Goal: Task Accomplishment & Management: Use online tool/utility

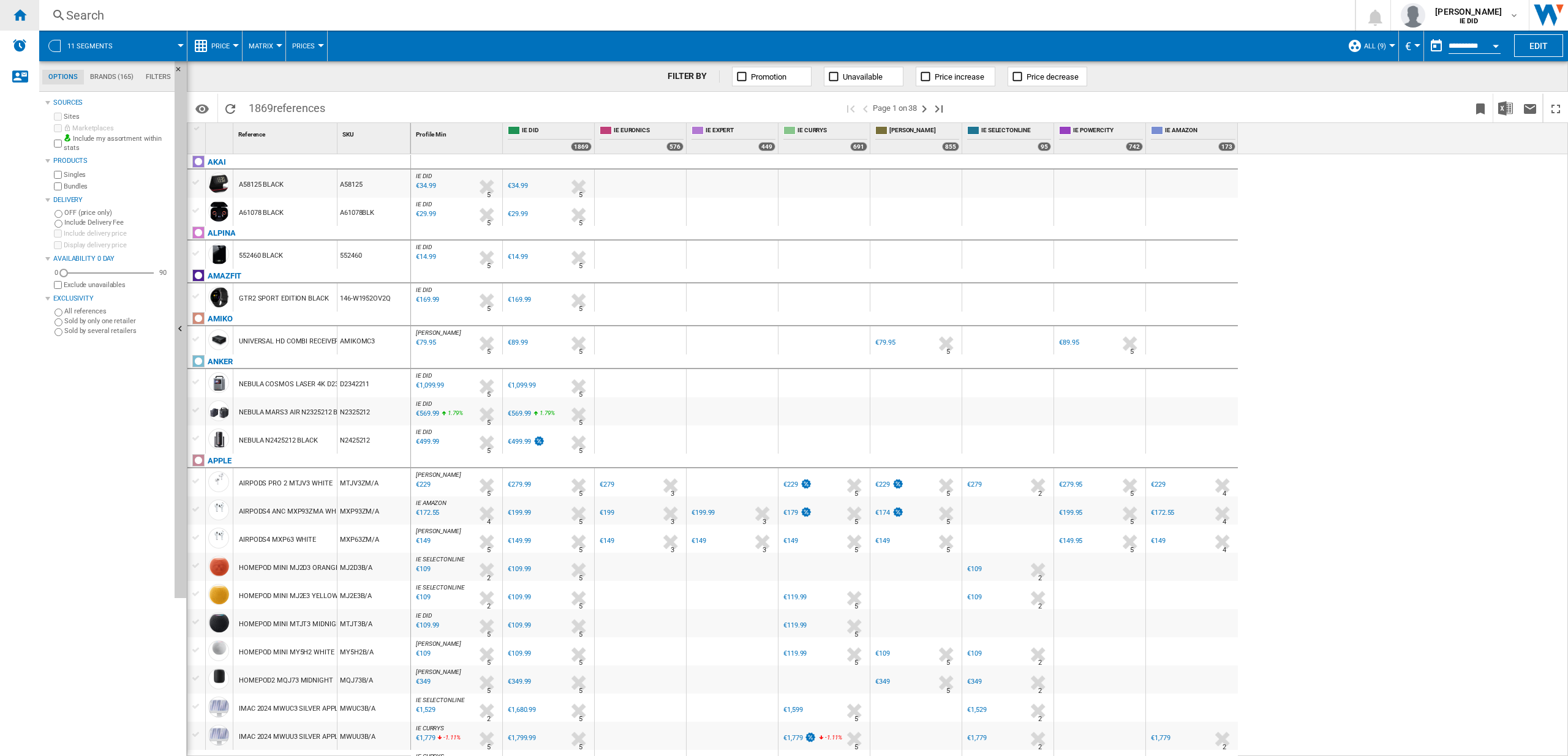
click at [25, 16] on ng-md-icon "Home" at bounding box center [19, 15] width 15 height 15
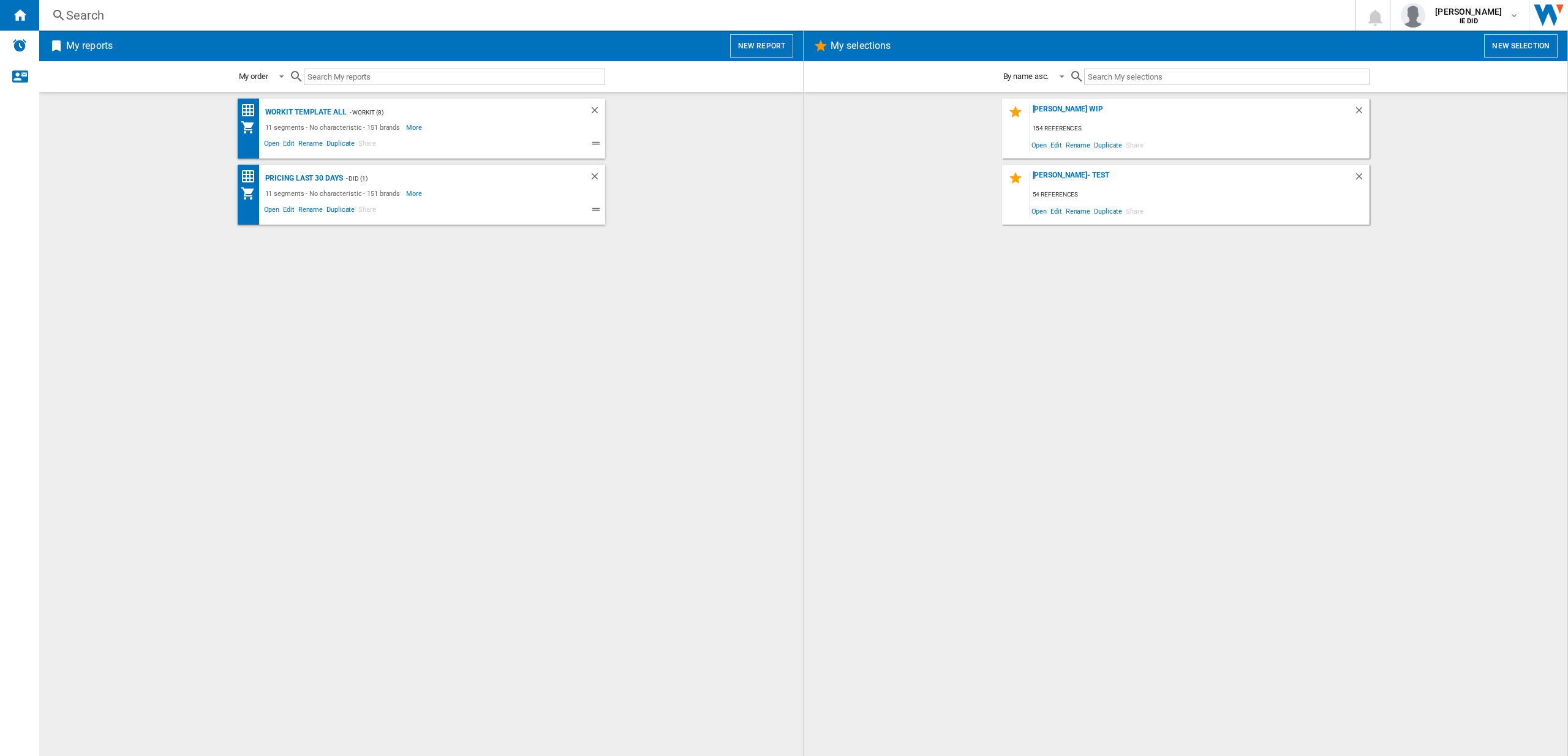
click at [757, 52] on button "New report" at bounding box center [762, 45] width 63 height 23
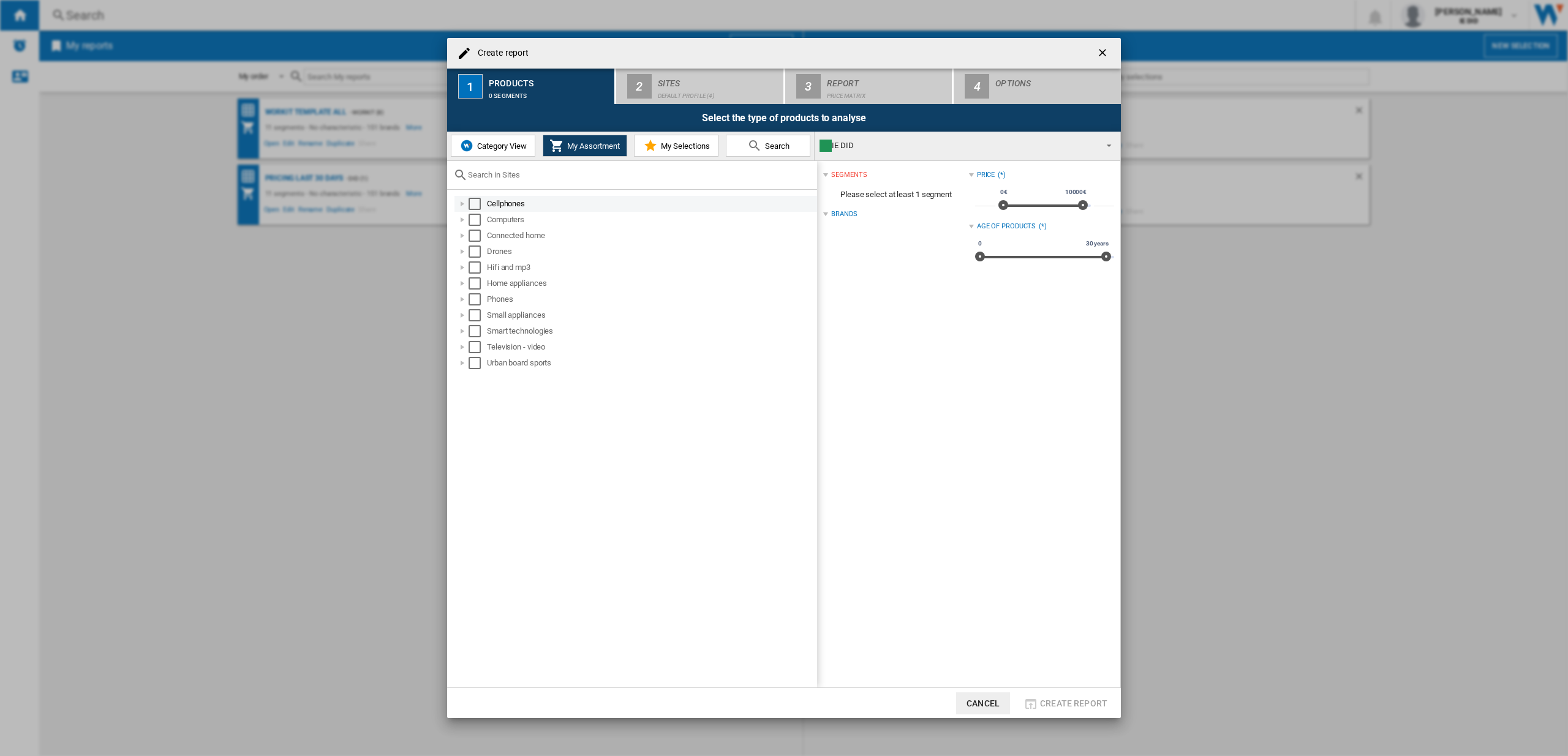
click at [476, 202] on div "Select" at bounding box center [474, 204] width 12 height 12
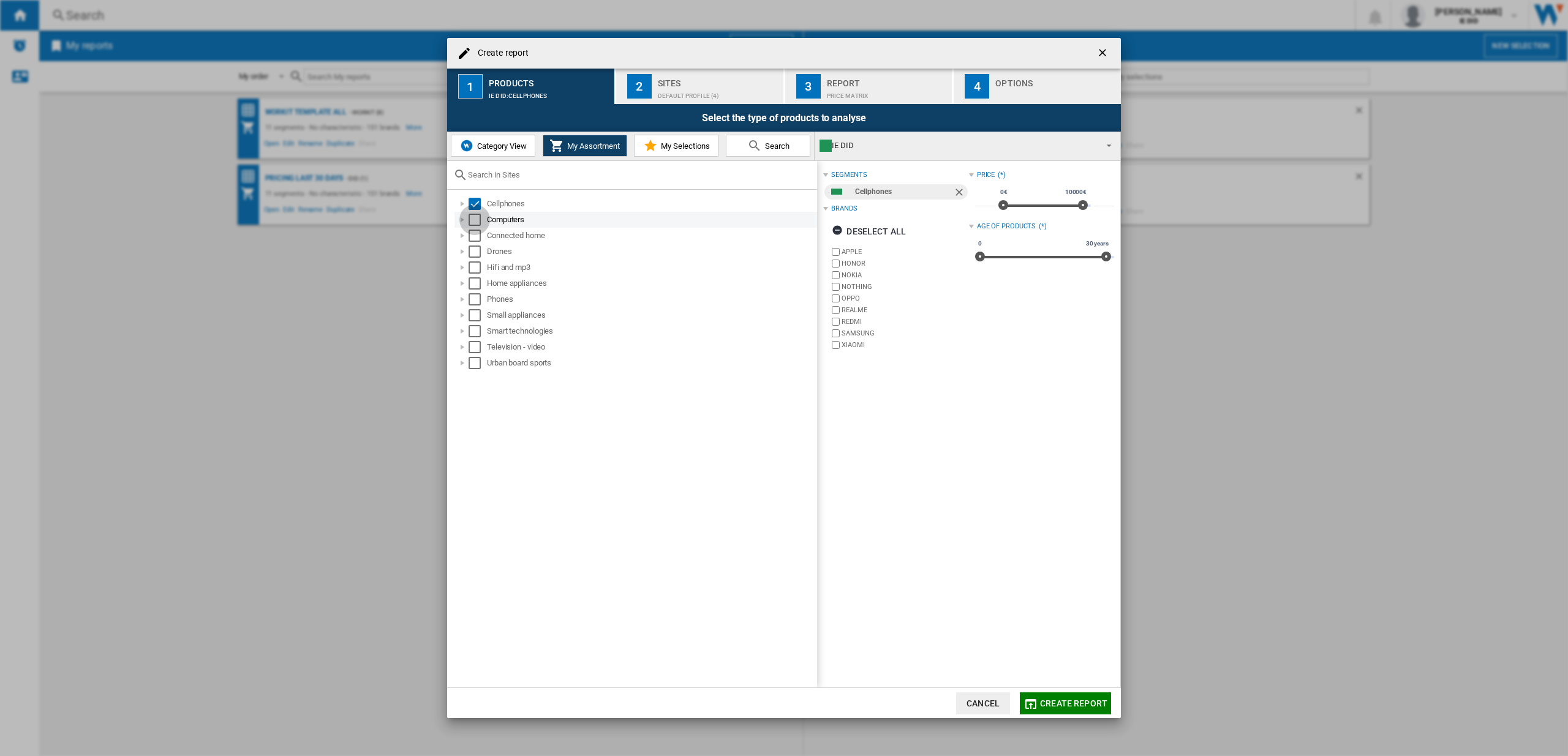
click at [479, 224] on div "Select" at bounding box center [474, 219] width 12 height 12
click at [479, 238] on div "Select" at bounding box center [474, 235] width 12 height 12
click at [477, 251] on div "Select" at bounding box center [474, 252] width 12 height 12
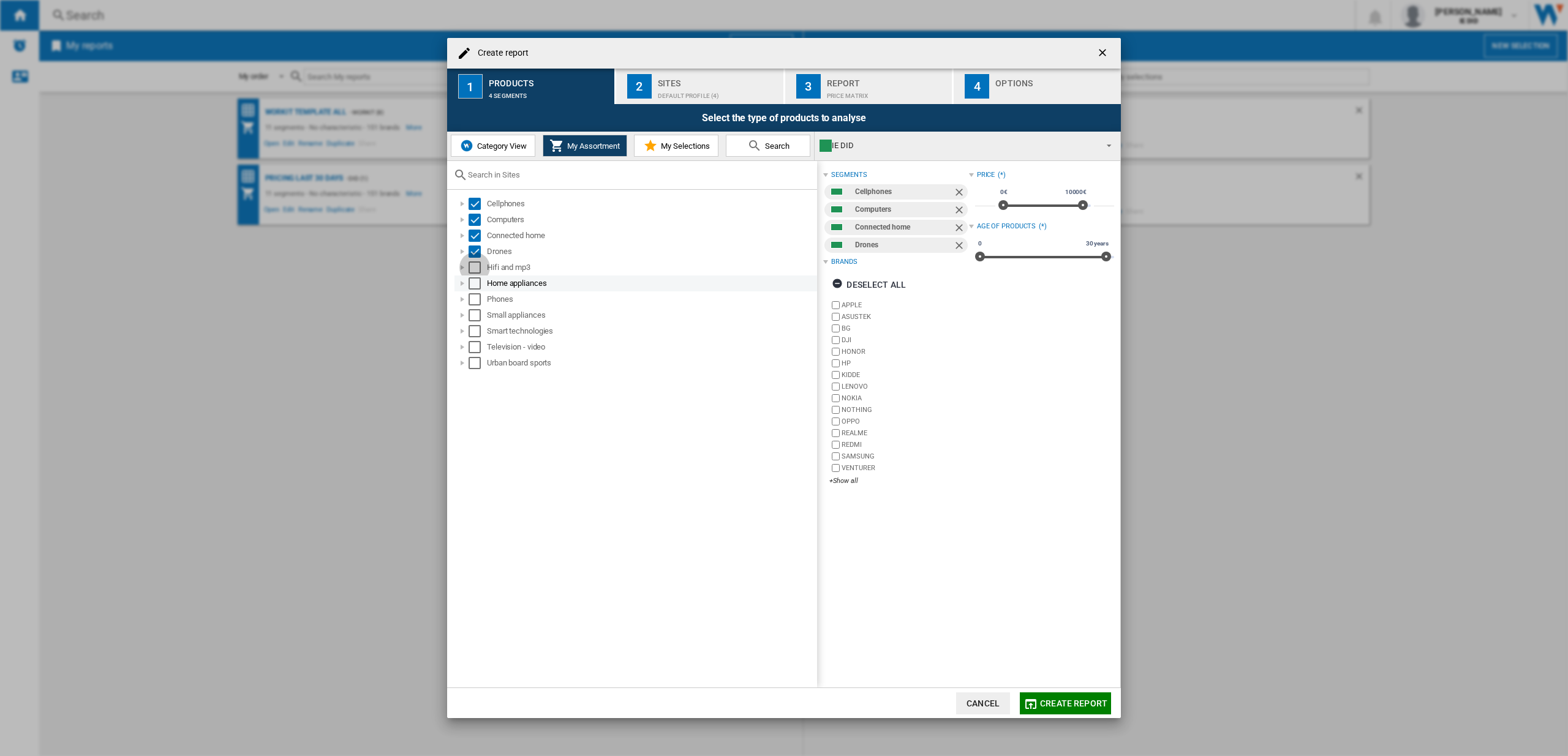
drag, startPoint x: 478, startPoint y: 268, endPoint x: 478, endPoint y: 287, distance: 19.0
click at [478, 268] on div "Select" at bounding box center [474, 268] width 12 height 12
click at [478, 287] on div "Select" at bounding box center [474, 284] width 12 height 12
drag, startPoint x: 478, startPoint y: 304, endPoint x: 478, endPoint y: 326, distance: 22.0
click at [478, 304] on div "Select" at bounding box center [474, 299] width 12 height 12
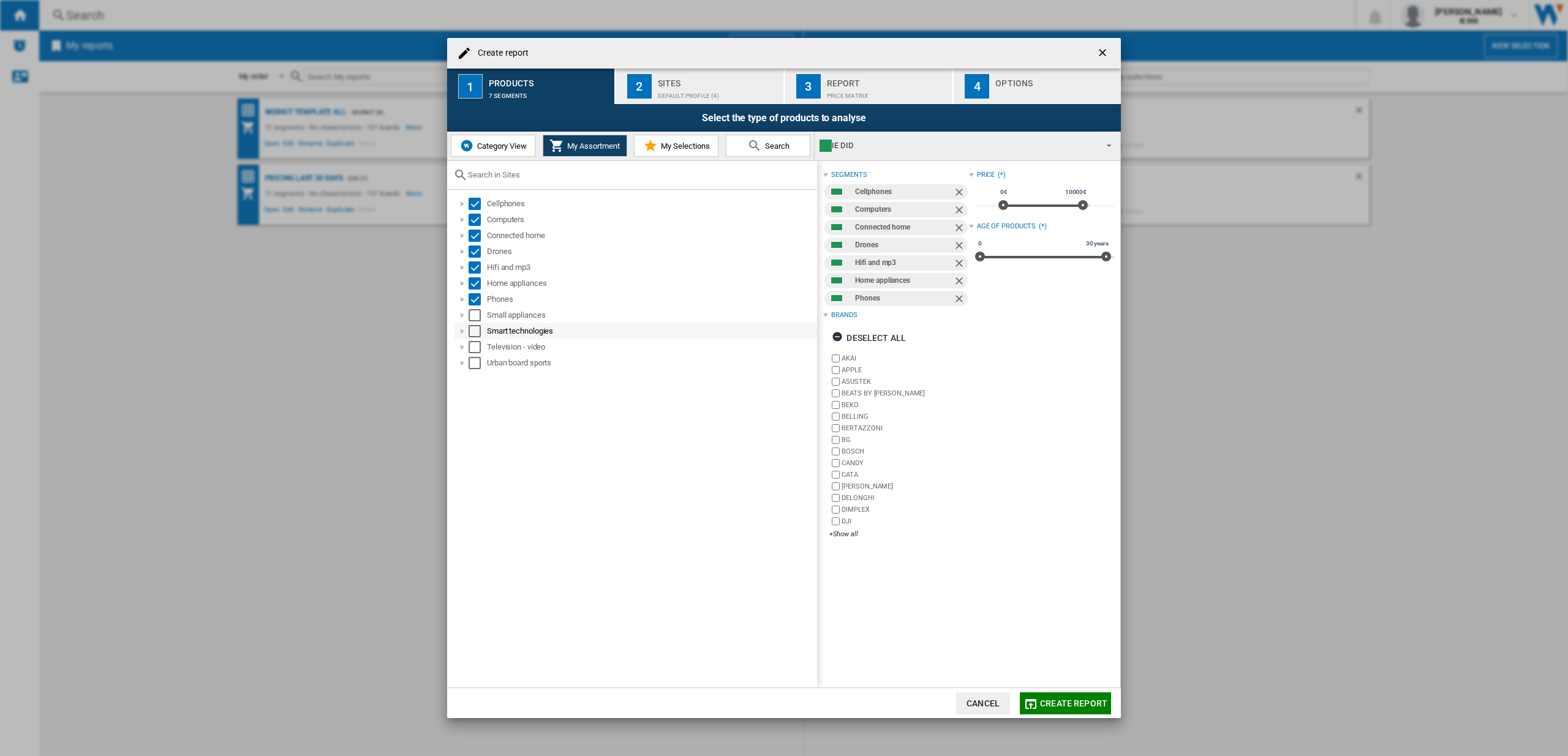
click at [478, 326] on div "Select" at bounding box center [474, 331] width 12 height 12
click at [473, 311] on div "Select" at bounding box center [474, 315] width 12 height 12
drag, startPoint x: 475, startPoint y: 344, endPoint x: 477, endPoint y: 371, distance: 27.1
click at [475, 344] on div "Select" at bounding box center [474, 347] width 12 height 12
click at [477, 367] on div "Select" at bounding box center [474, 363] width 12 height 12
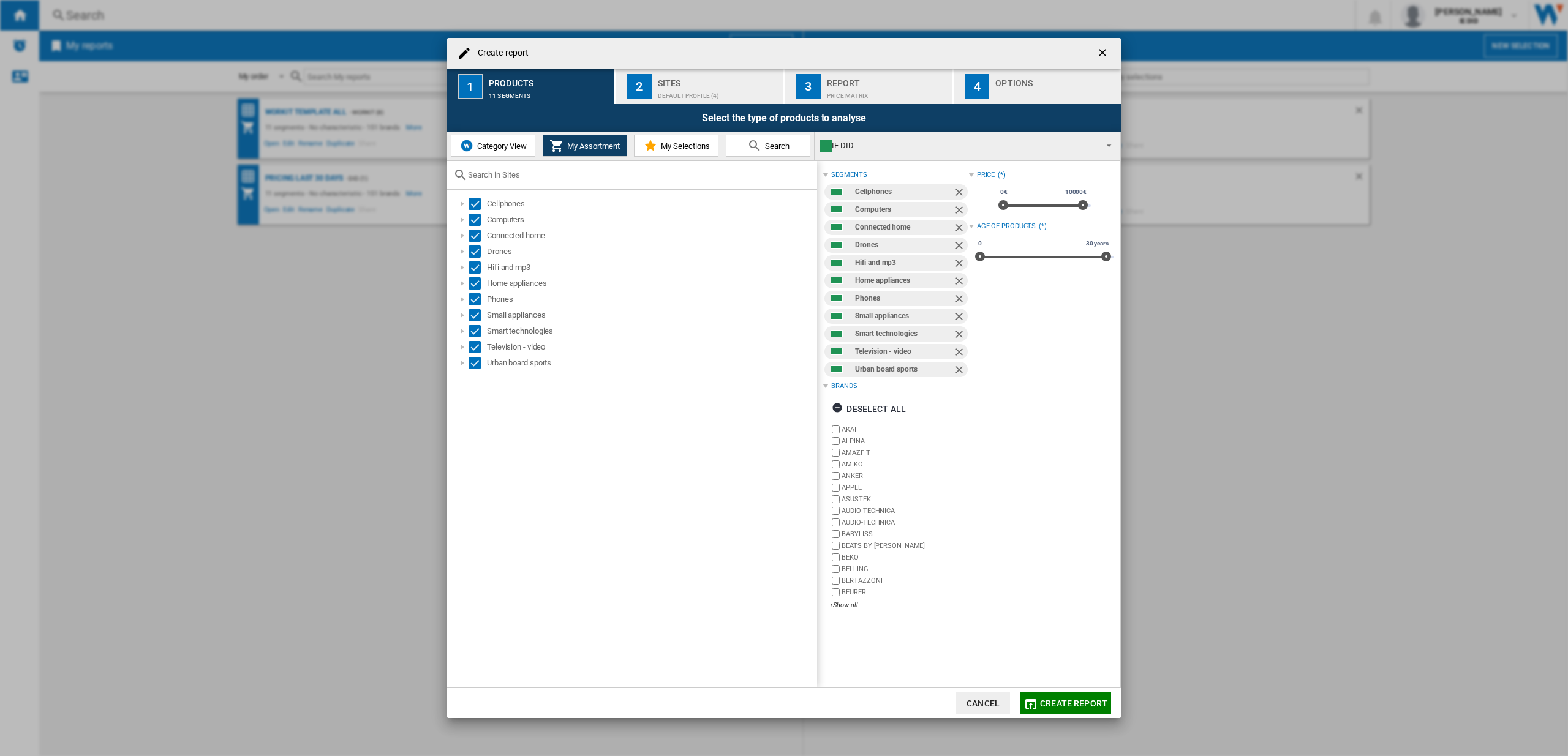
click at [678, 86] on div "Default profile (4)" at bounding box center [718, 92] width 120 height 13
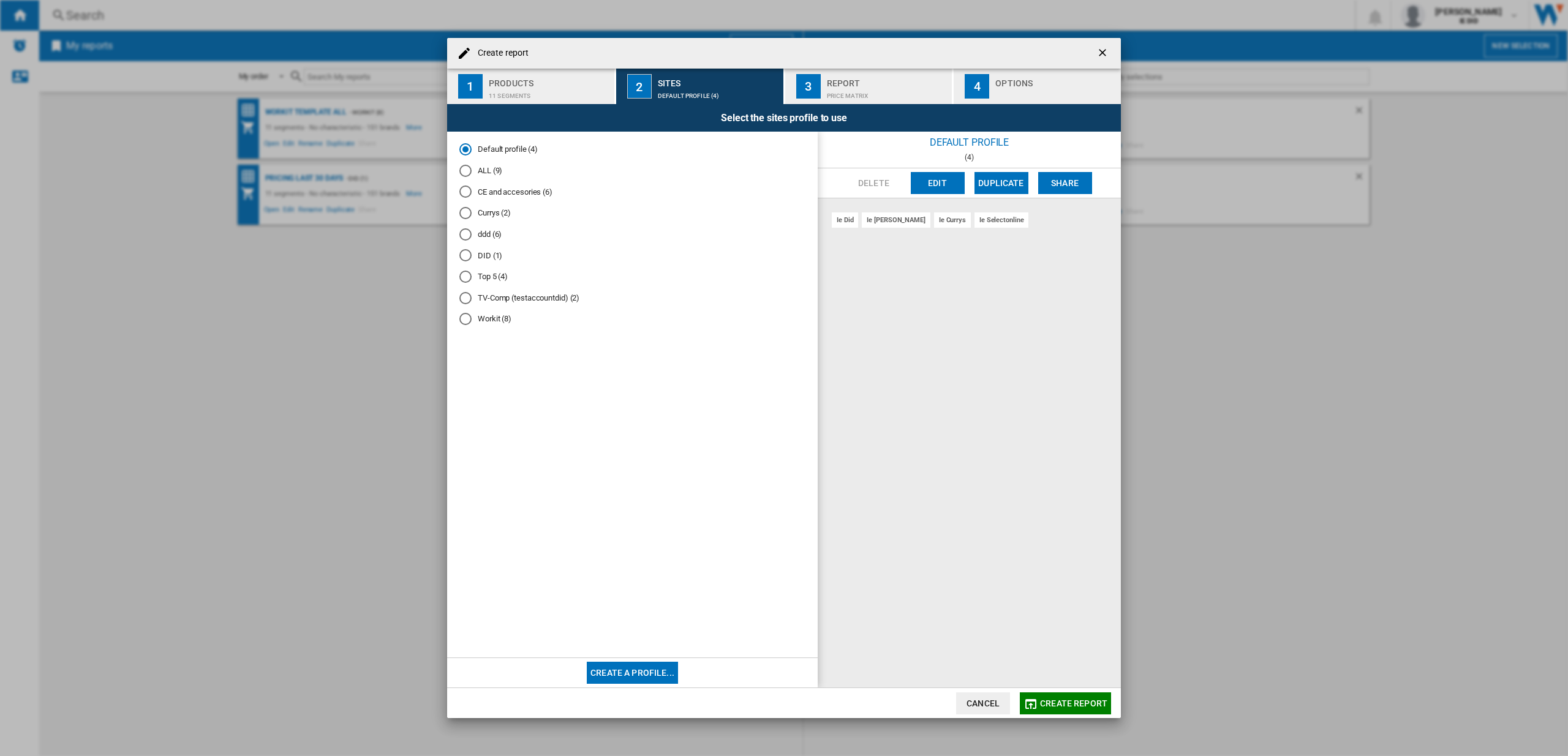
click at [472, 172] on md-radio-button "ALL (9)" at bounding box center [632, 170] width 346 height 11
click at [1074, 697] on button "Create report" at bounding box center [1065, 703] width 91 height 22
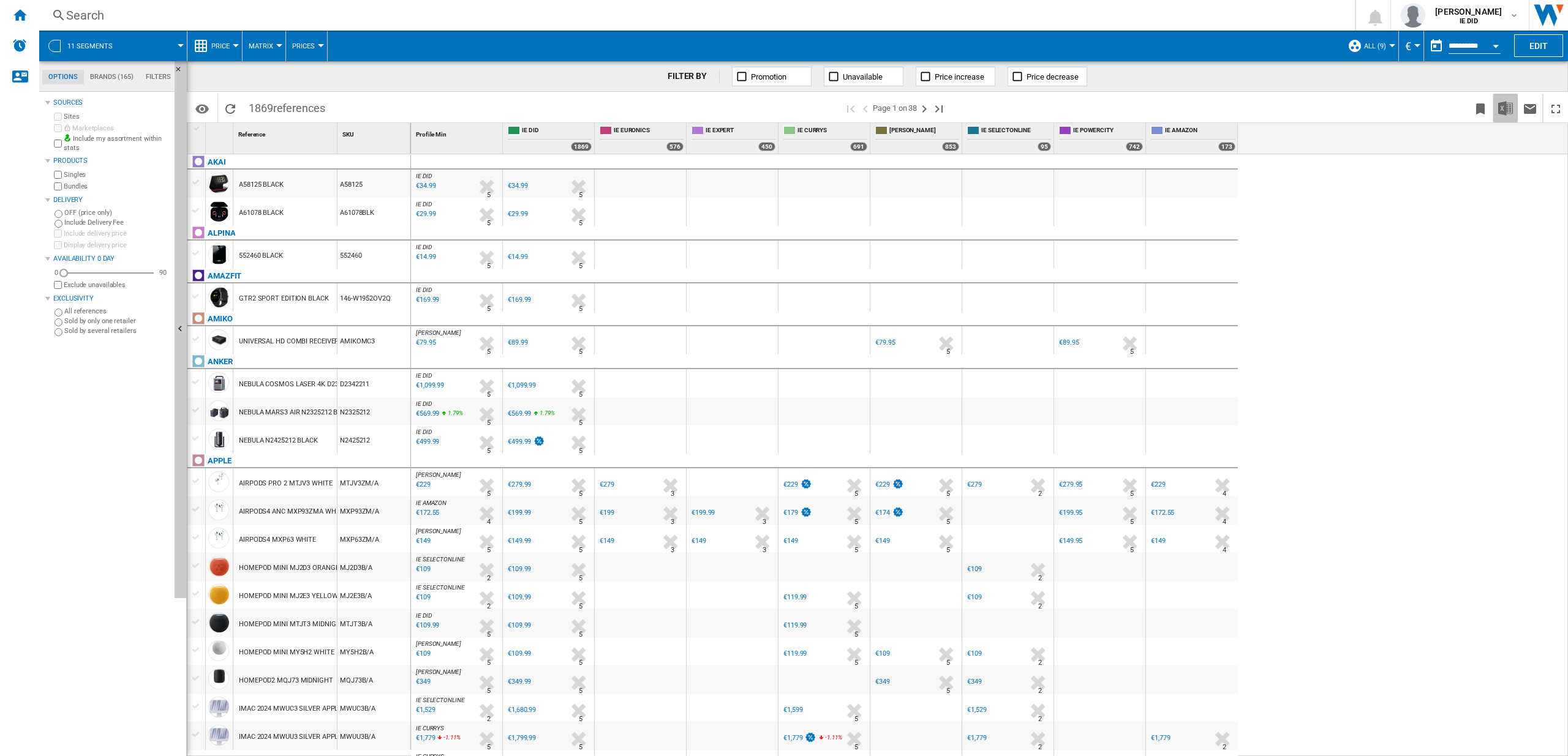
click at [1506, 108] on img "Download in Excel" at bounding box center [1506, 108] width 15 height 15
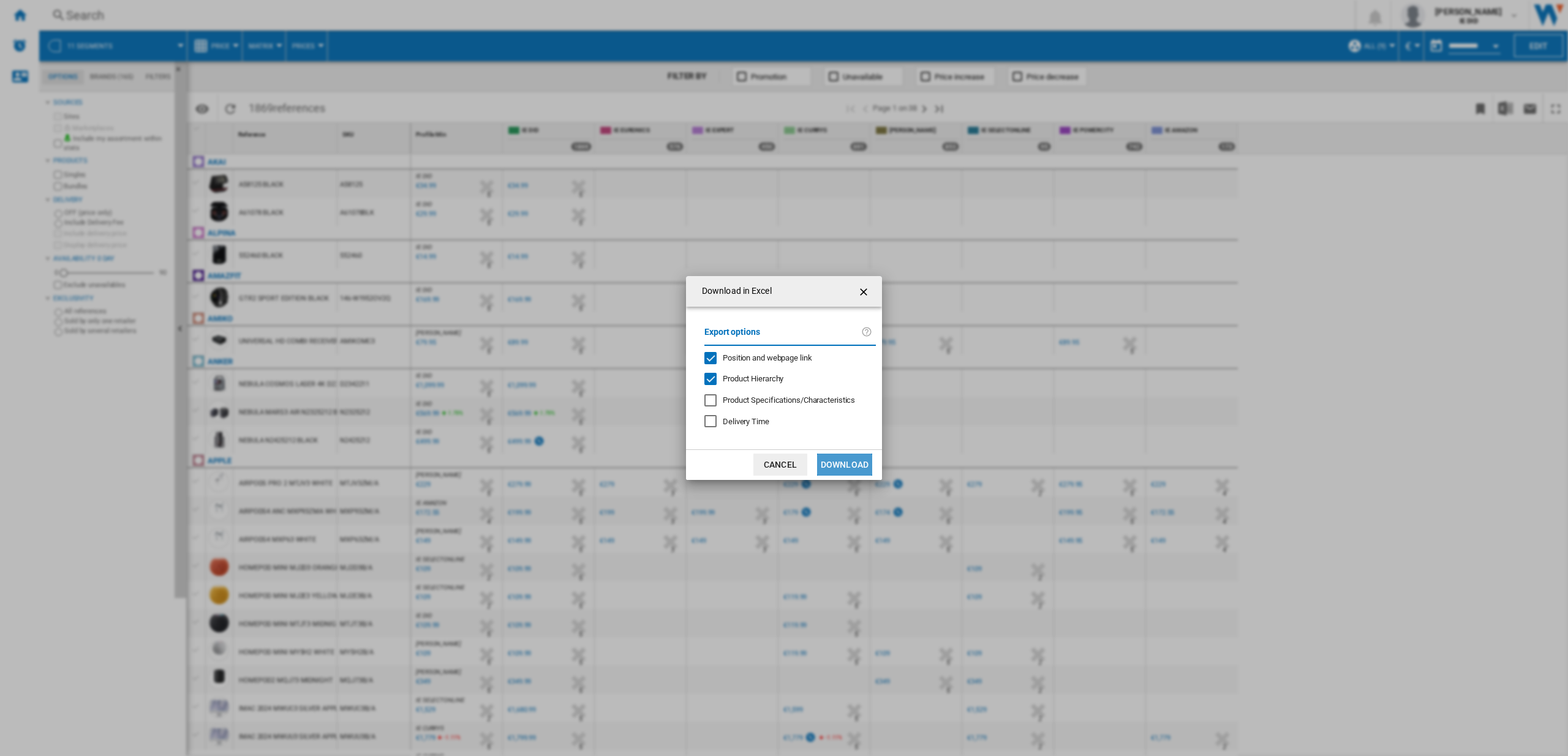
click at [851, 471] on button "Download" at bounding box center [845, 464] width 55 height 22
